Goal: Information Seeking & Learning: Find contact information

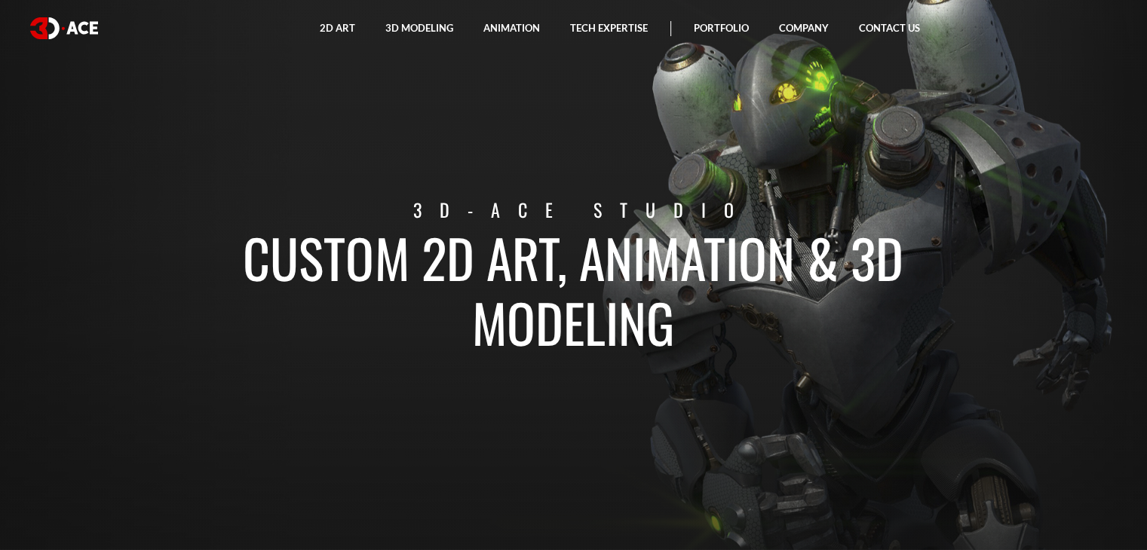
click at [888, 32] on link "Contact Us" at bounding box center [889, 28] width 91 height 57
click at [0, 0] on div at bounding box center [0, 0] width 0 height 0
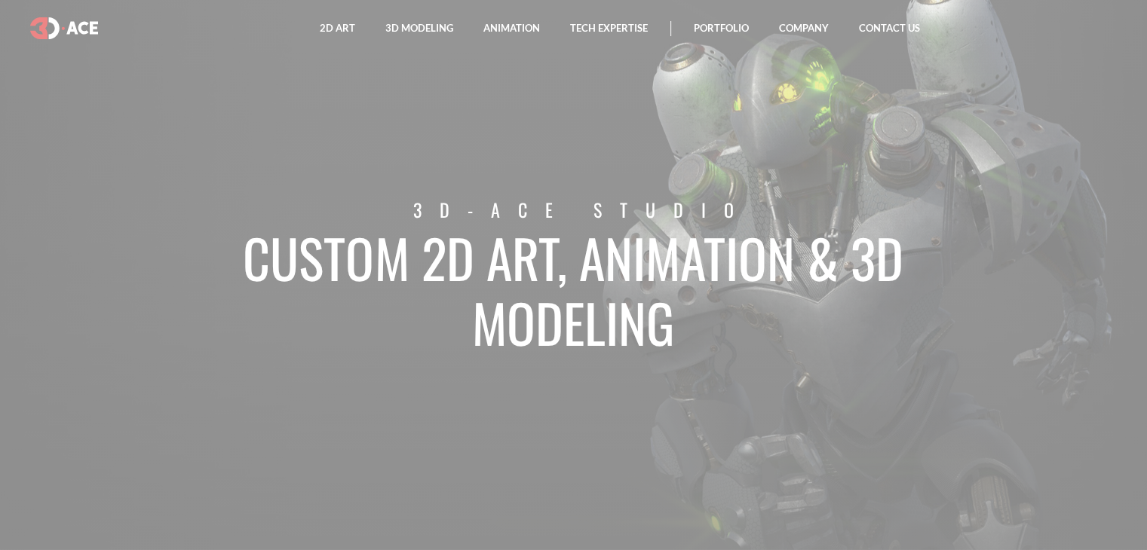
click at [881, 20] on div at bounding box center [573, 275] width 1147 height 550
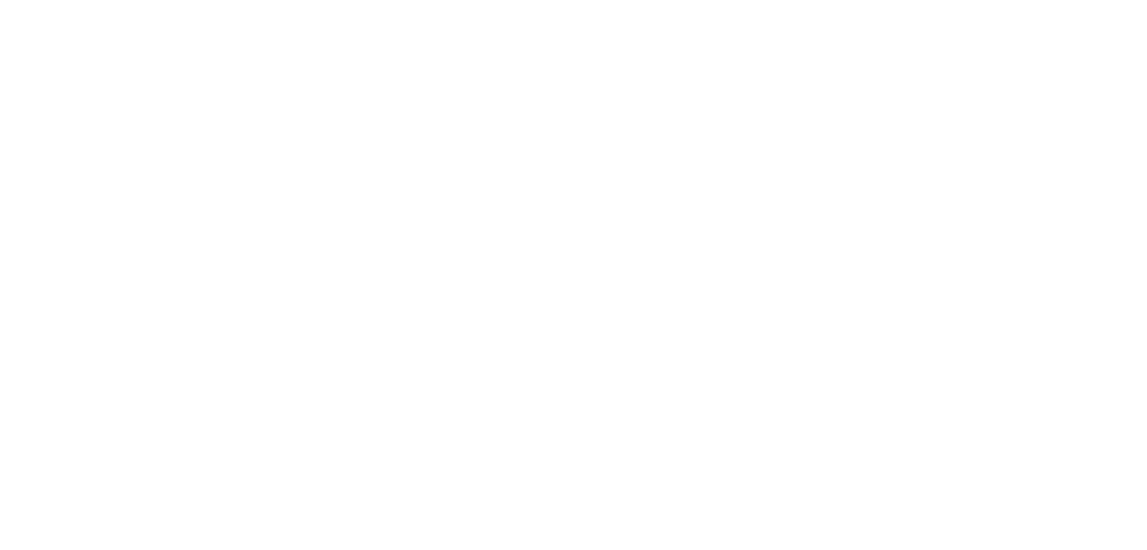
click at [893, 28] on div at bounding box center [573, 275] width 1147 height 550
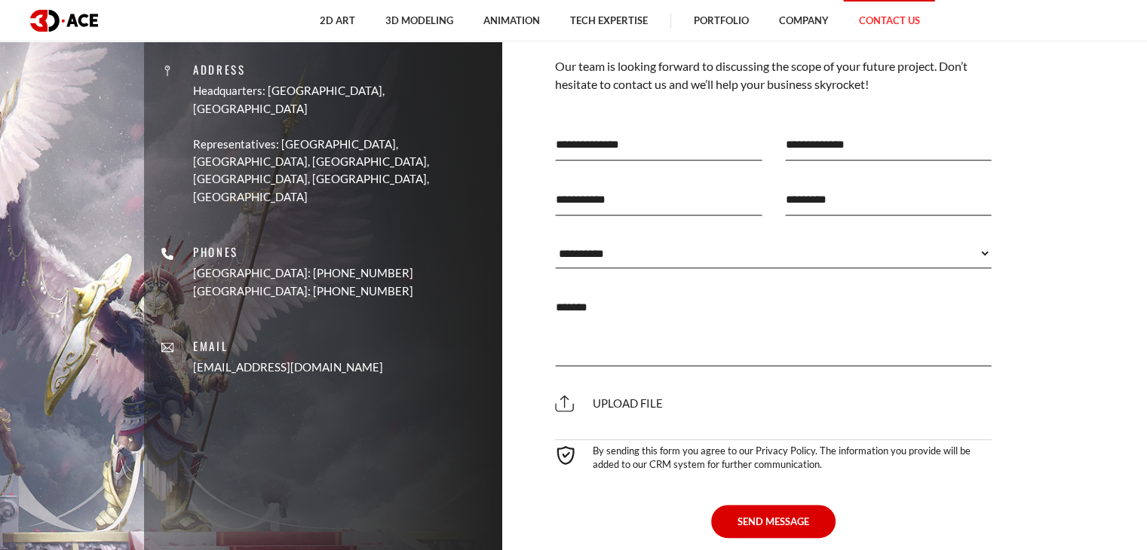
scroll to position [603, 0]
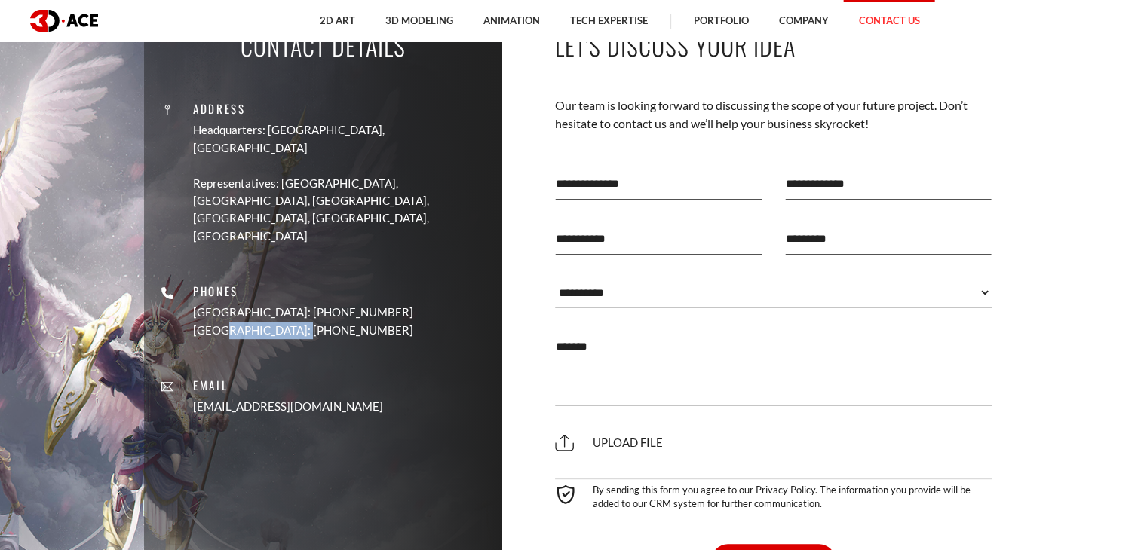
drag, startPoint x: 280, startPoint y: 276, endPoint x: 416, endPoint y: 278, distance: 135.7
click at [416, 278] on div "Address Headquarters: [GEOGRAPHIC_DATA], Cyprus Representatives: [GEOGRAPHIC_DA…" at bounding box center [323, 251] width 336 height 354
copy p "[PHONE_NUMBER]"
